Goal: Information Seeking & Learning: Find specific fact

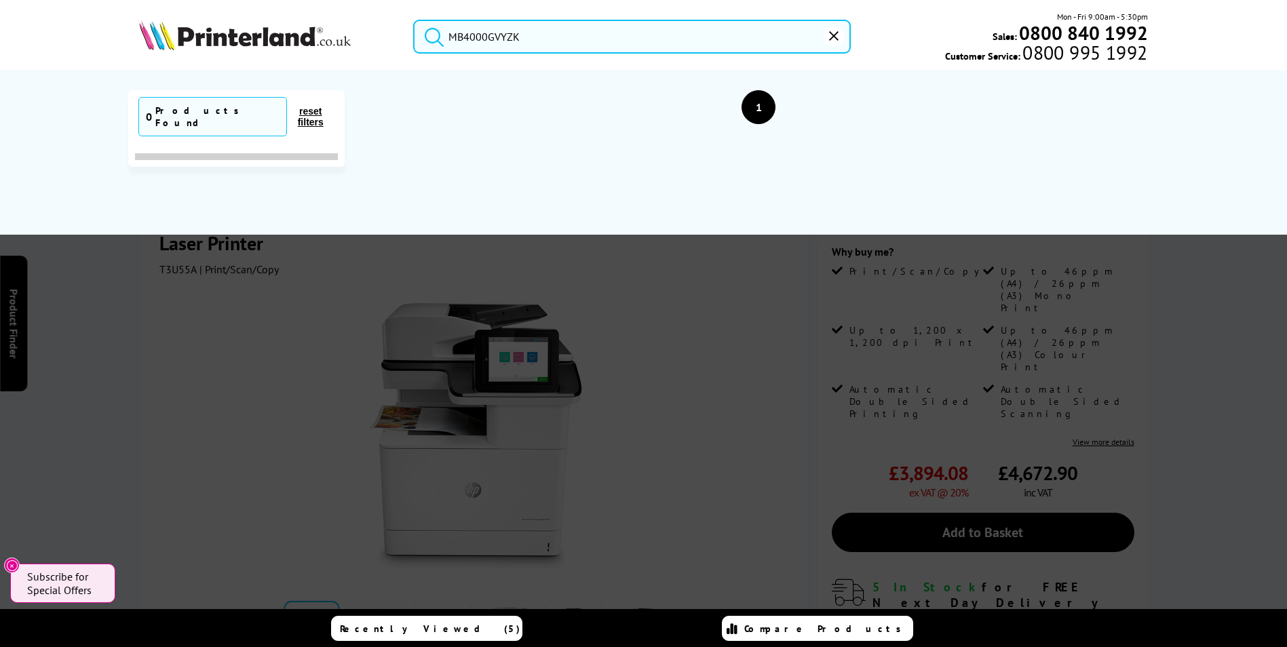
drag, startPoint x: 527, startPoint y: 34, endPoint x: 383, endPoint y: 26, distance: 144.0
click at [383, 26] on div "MB4000GVYZK Mon - Fri 9:00am - 5:30pm Sales: 0800 840 1992 Customer Service: 08…" at bounding box center [644, 40] width 1086 height 60
paste input "3145DN"
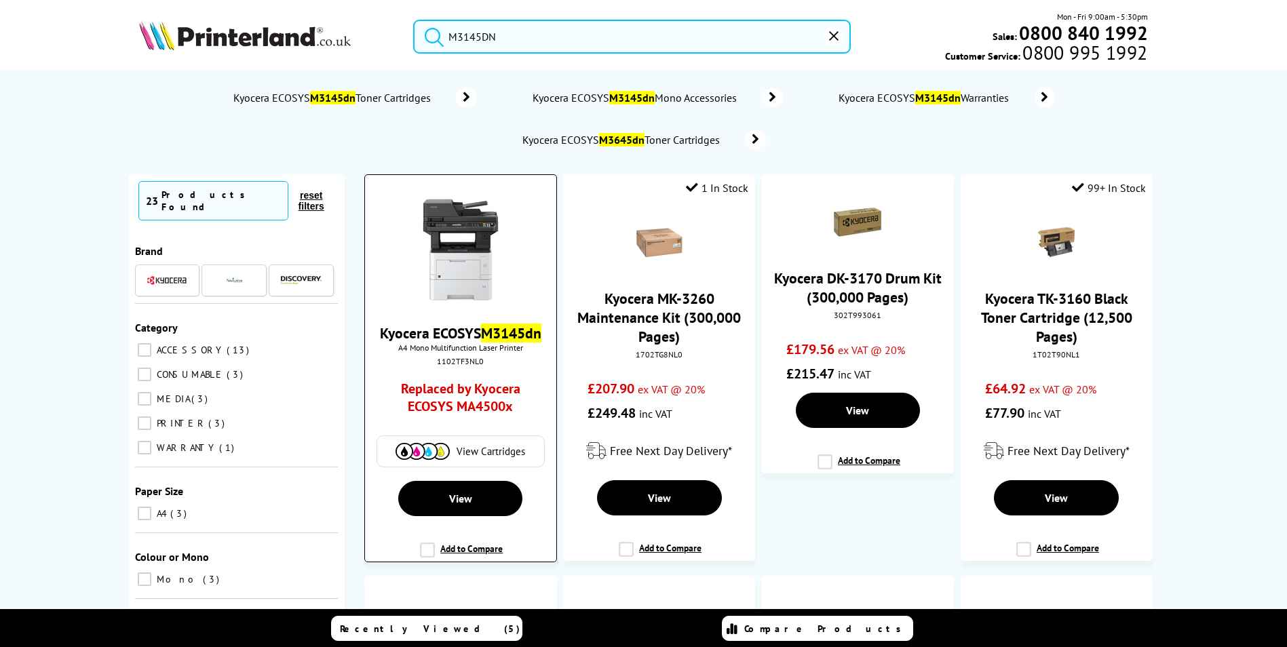
type input "M3145DN"
click at [464, 356] on div "1102TF3NL0" at bounding box center [460, 361] width 170 height 10
copy div "1102TF3NL0"
click at [511, 380] on link "Replaced by Kyocera ECOSYS MA4500x" at bounding box center [460, 401] width 142 height 42
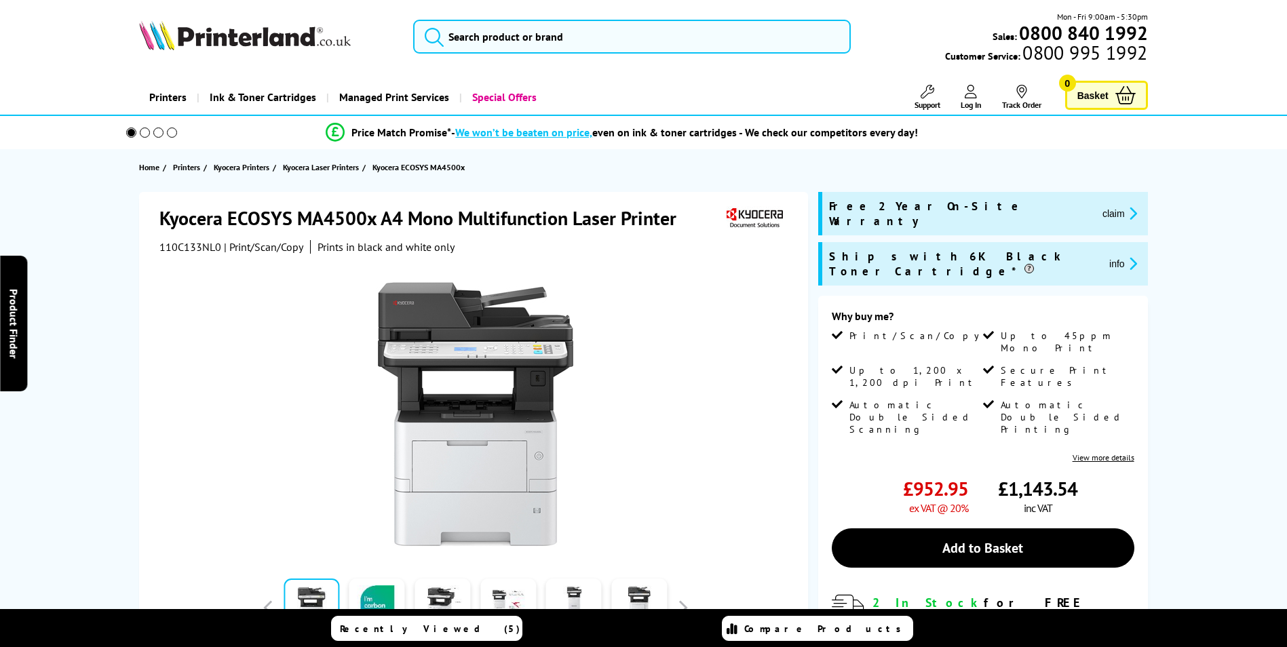
click at [202, 248] on span "110C133NL0" at bounding box center [190, 247] width 62 height 14
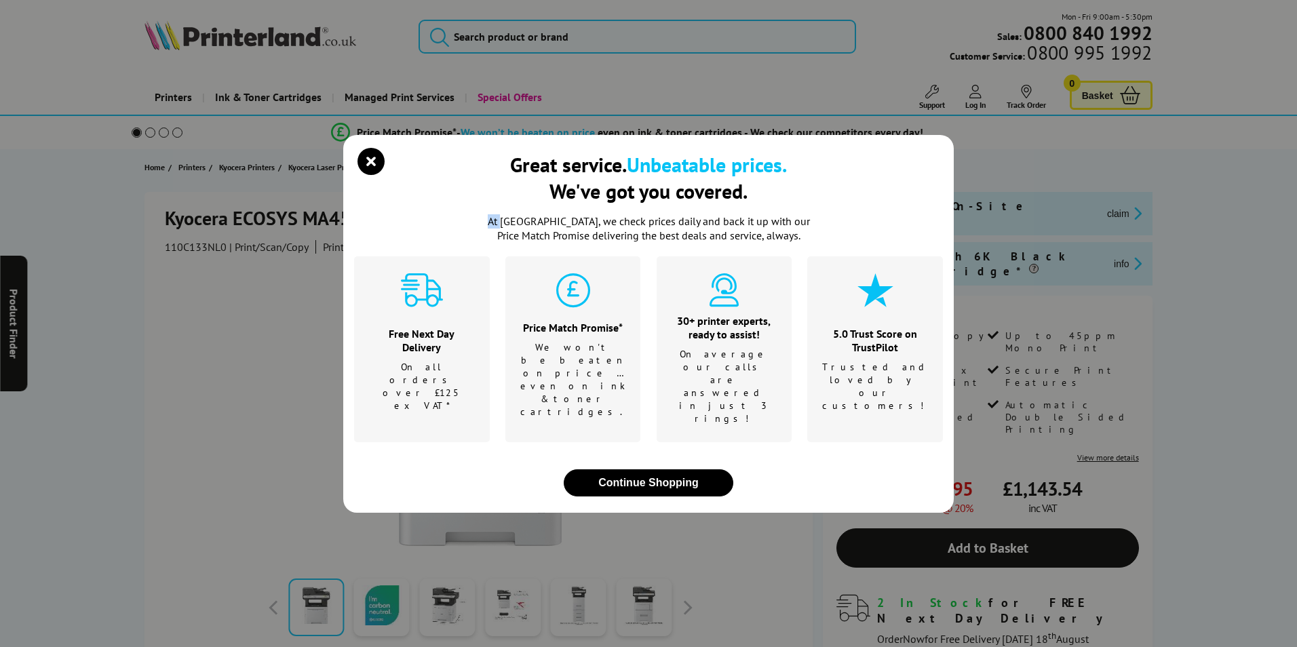
click at [202, 248] on div "Great service. Unbeatable prices. We've got you covered. At Printerland, we che…" at bounding box center [648, 323] width 1297 height 647
click at [380, 175] on icon "close modal" at bounding box center [371, 161] width 27 height 27
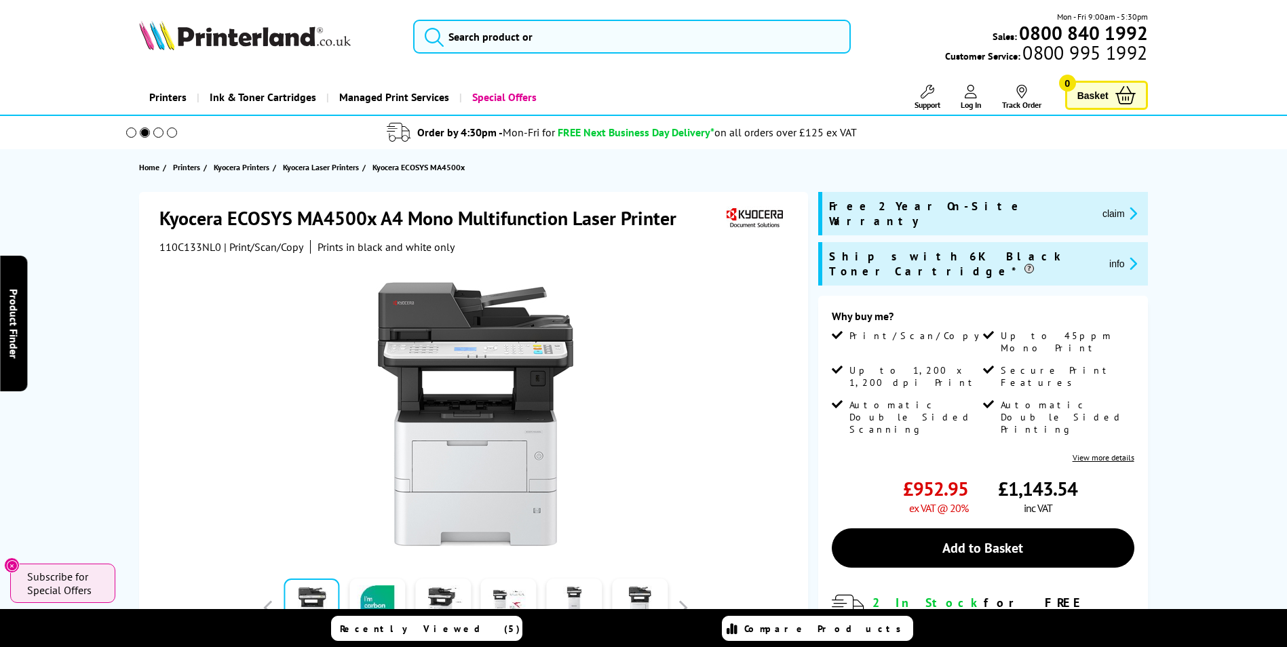
click at [204, 246] on span "110C133NL0" at bounding box center [190, 247] width 62 height 14
copy span "110C133NL0"
